Goal: Find specific page/section: Find specific page/section

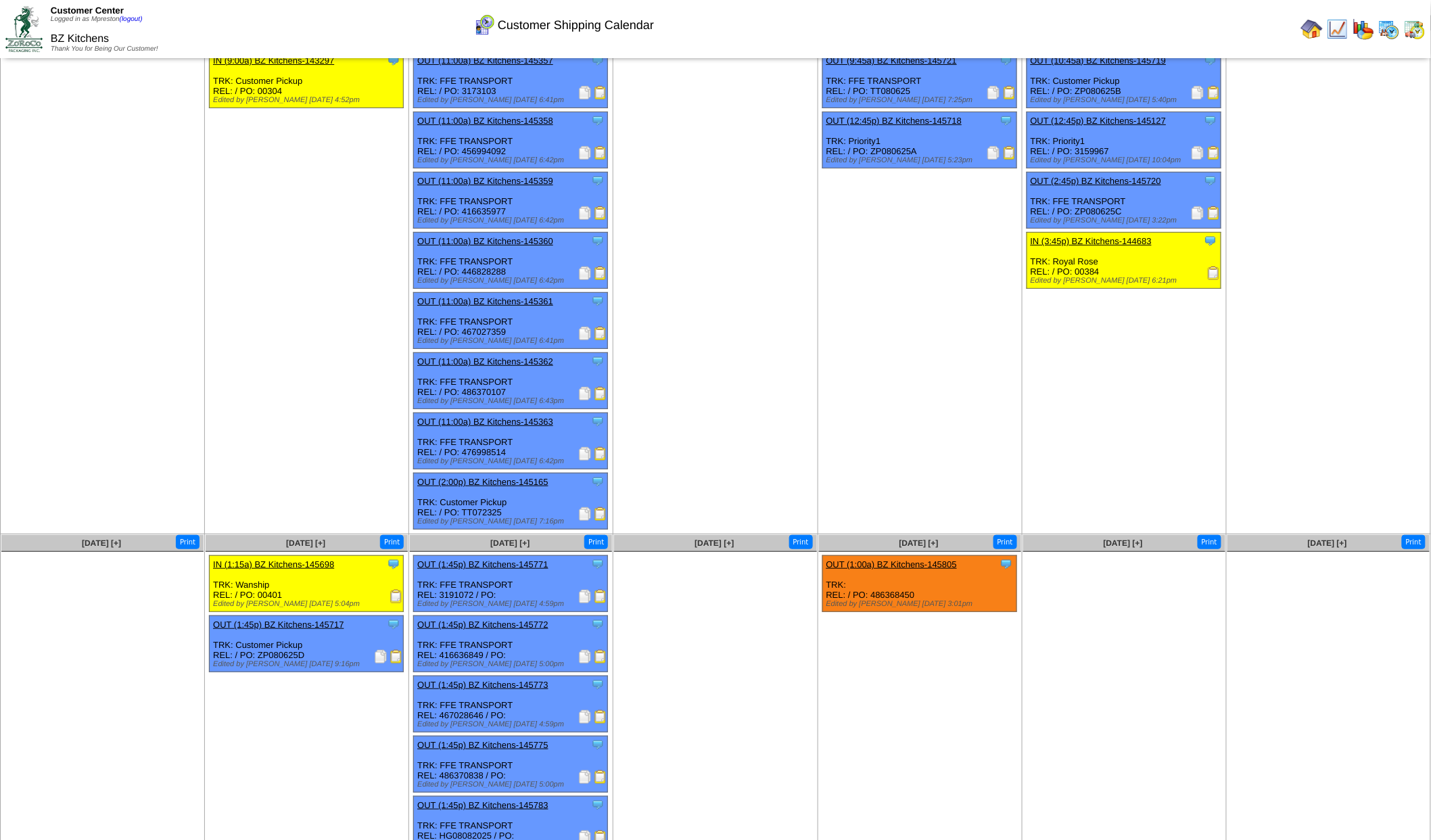
scroll to position [203, 0]
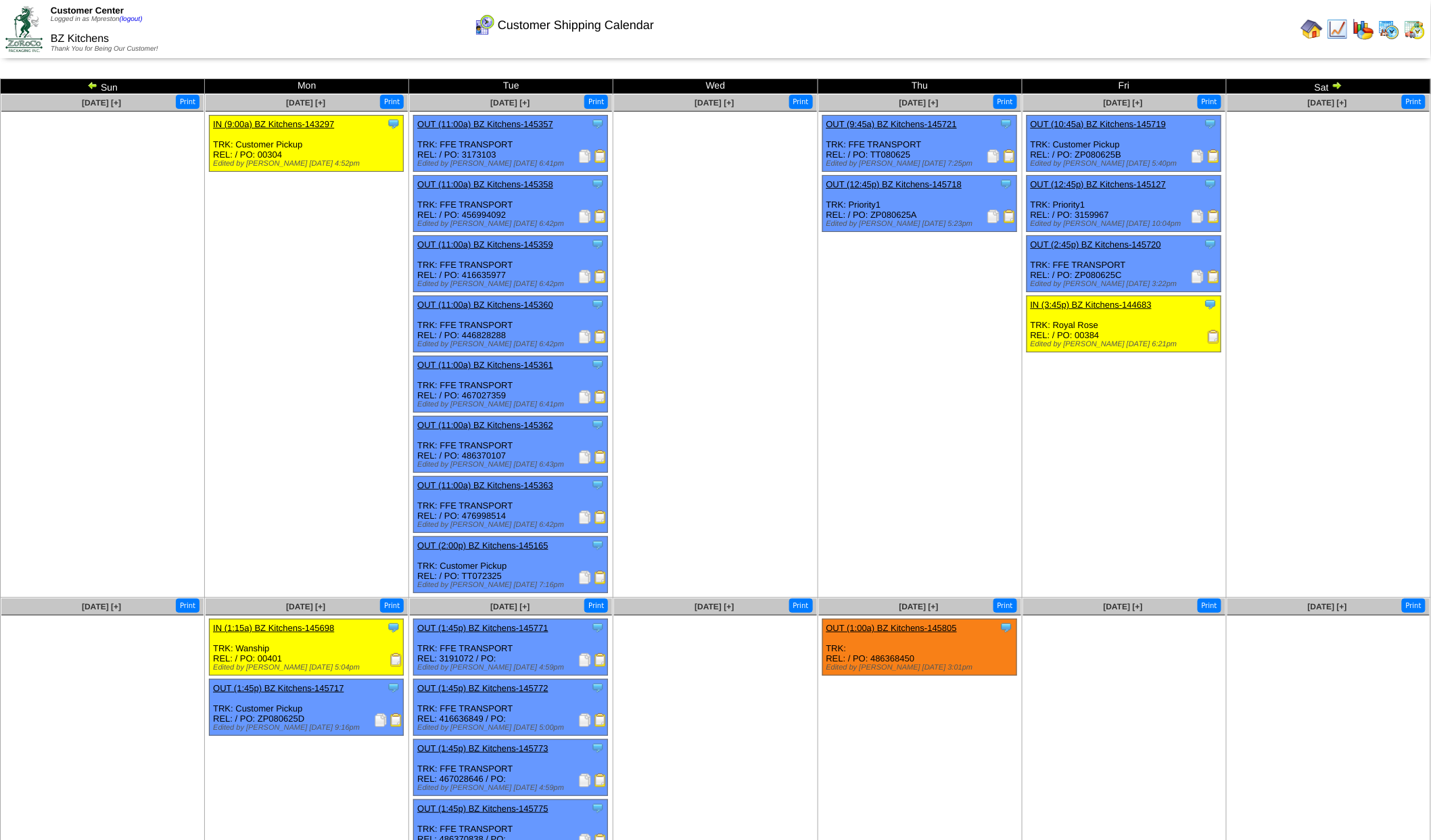
click at [1394, 32] on img at bounding box center [1389, 29] width 22 height 22
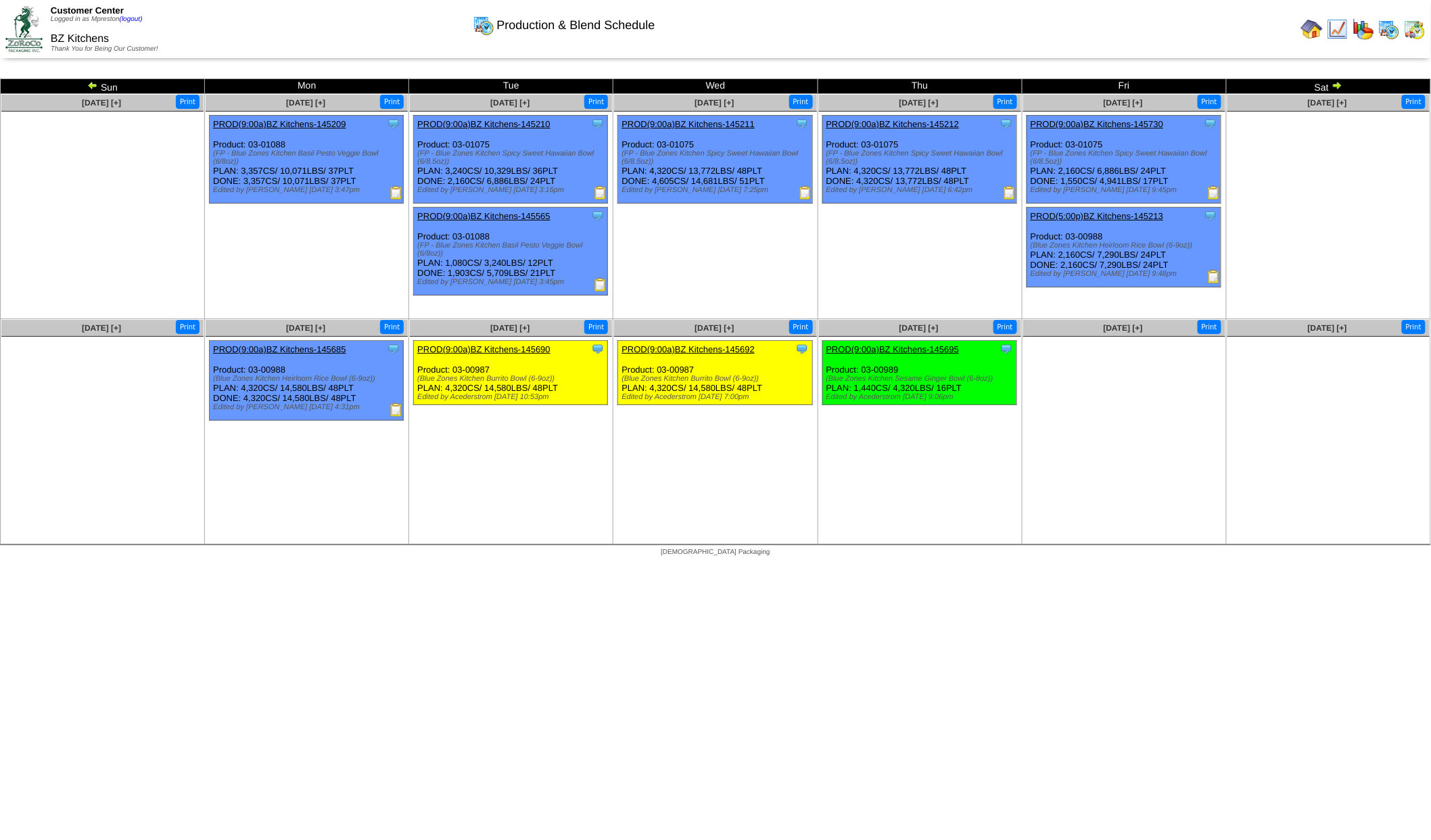
click at [1420, 36] on img at bounding box center [1415, 29] width 22 height 22
